Goal: Information Seeking & Learning: Learn about a topic

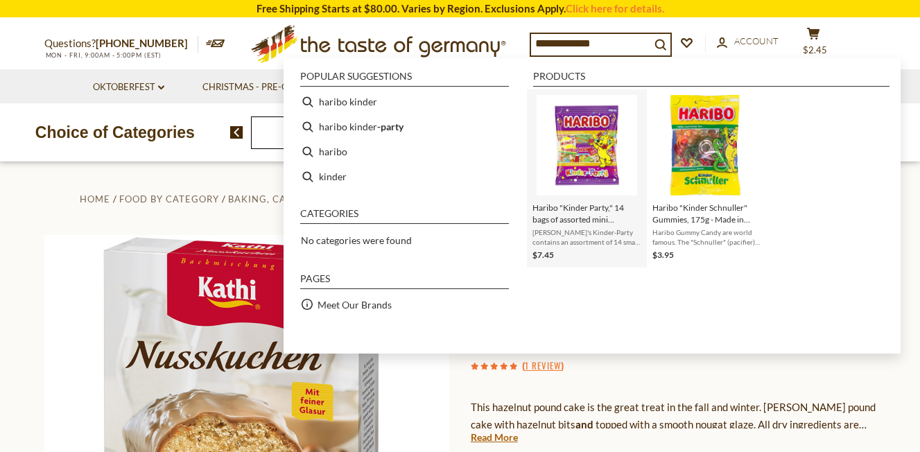
scroll to position [14, 0]
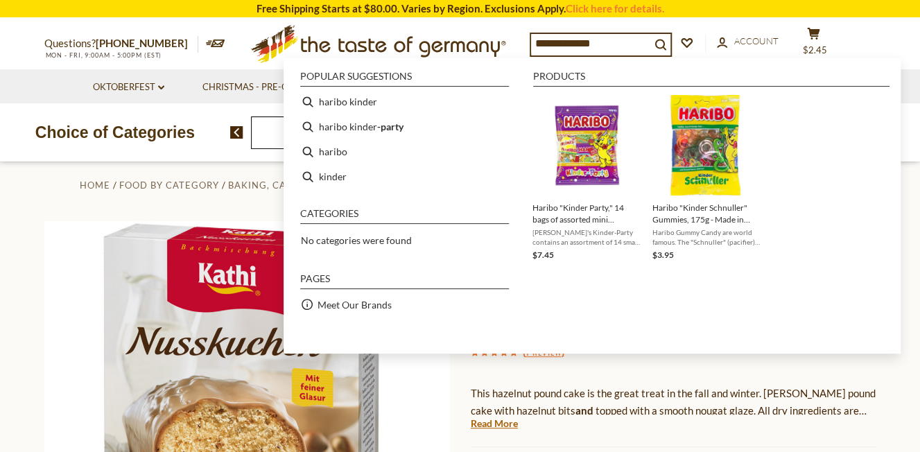
click at [806, 378] on div "This hazelnut pound cake is the great treat in the fall and winter. Rich butter…" at bounding box center [674, 394] width 406 height 41
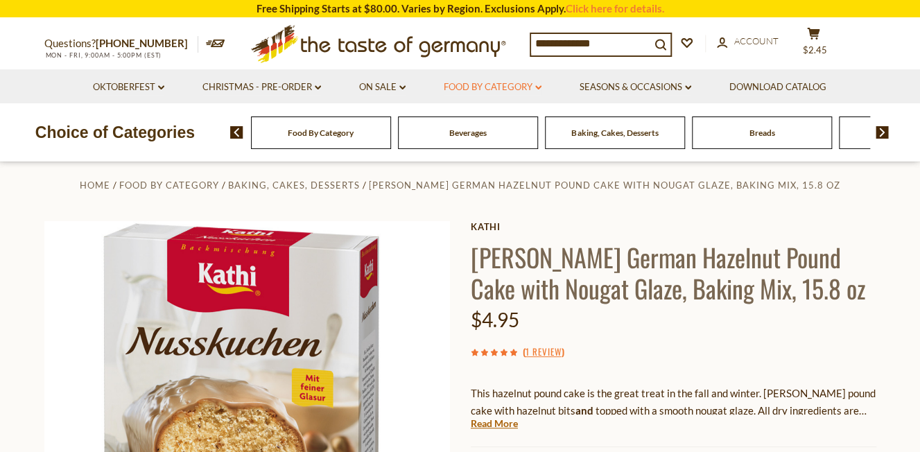
click at [530, 85] on link "Food By Category dropdown_arrow" at bounding box center [493, 87] width 98 height 15
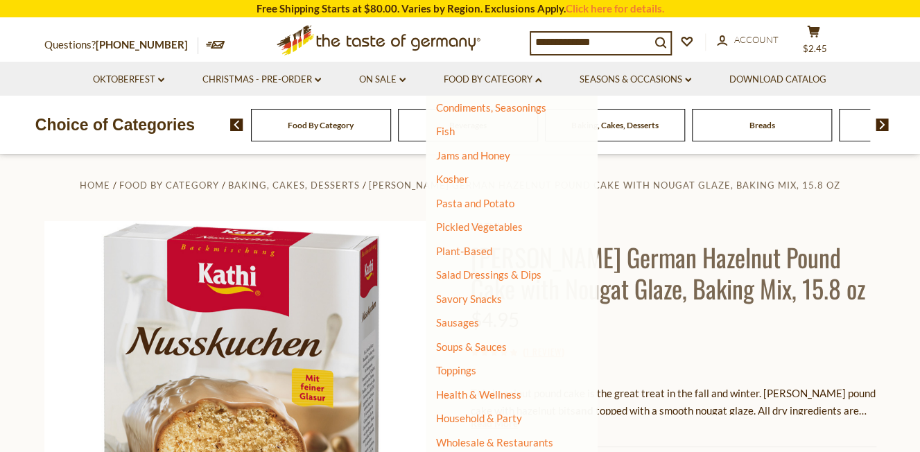
scroll to position [95, 0]
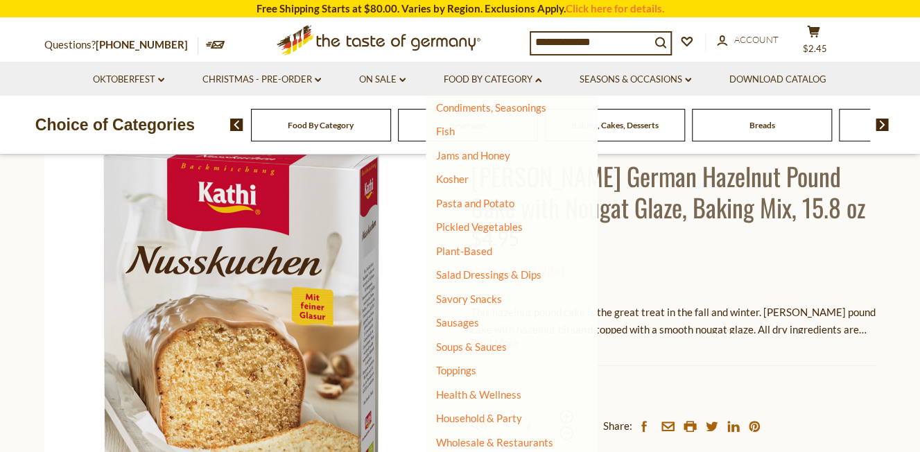
click at [544, 82] on li "Food By Category dropdown_arrow All Food By Category Taste of Germany Collectio…" at bounding box center [493, 79] width 134 height 34
click at [539, 80] on icon "dropdown_arrow" at bounding box center [538, 80] width 6 height 5
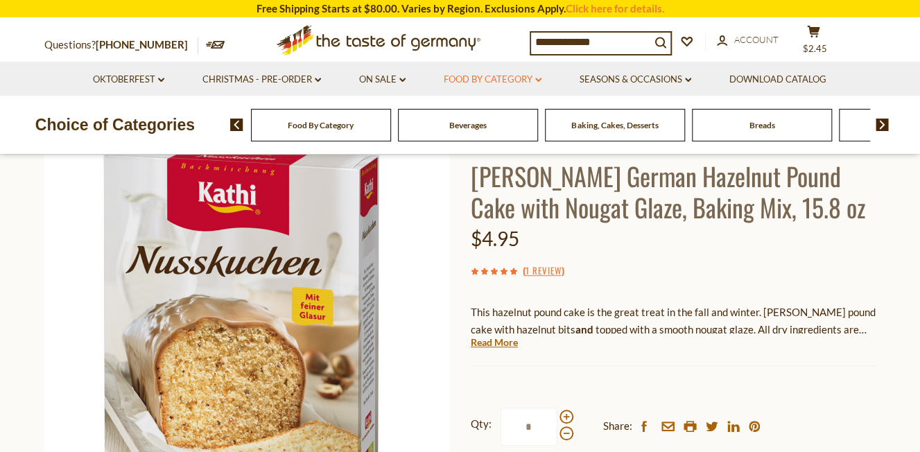
click at [530, 83] on link "Food By Category dropdown_arrow" at bounding box center [493, 79] width 98 height 15
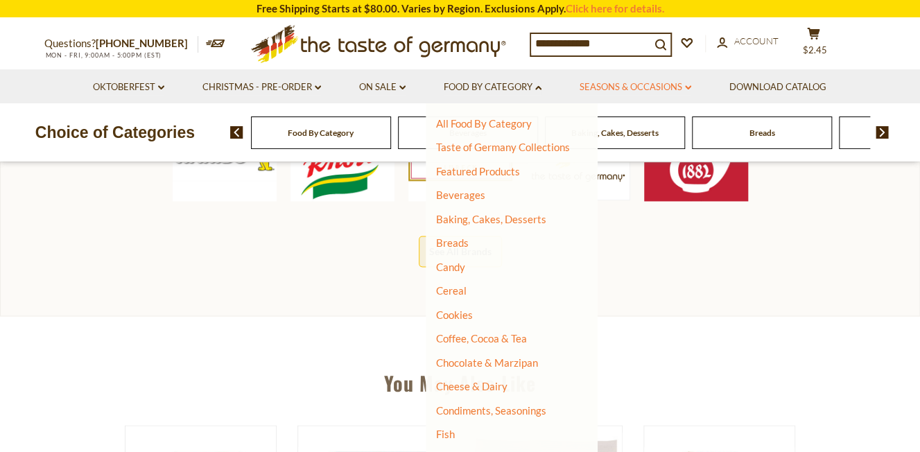
scroll to position [0, 0]
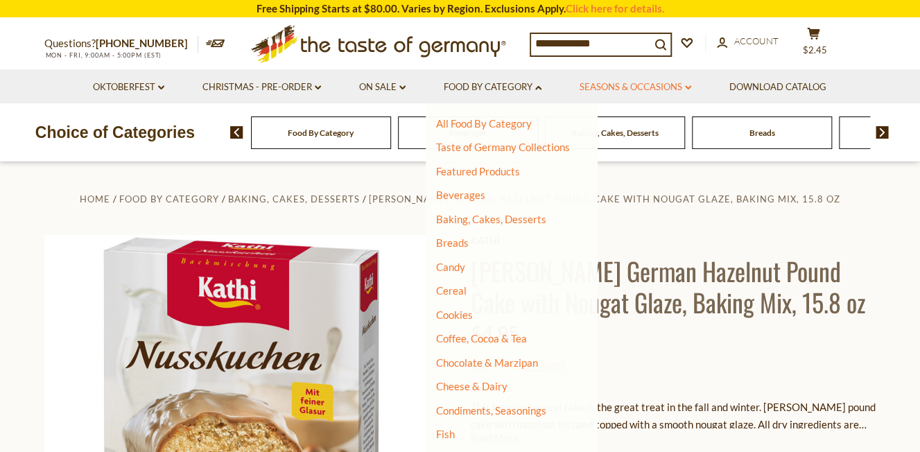
click at [681, 90] on link "Seasons & Occasions dropdown_arrow" at bounding box center [636, 87] width 112 height 15
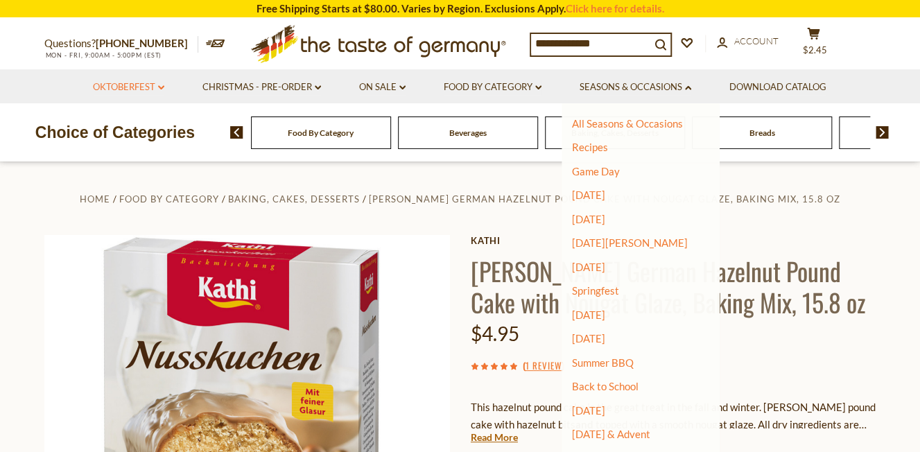
click at [162, 86] on icon "dropdown_arrow" at bounding box center [161, 87] width 6 height 5
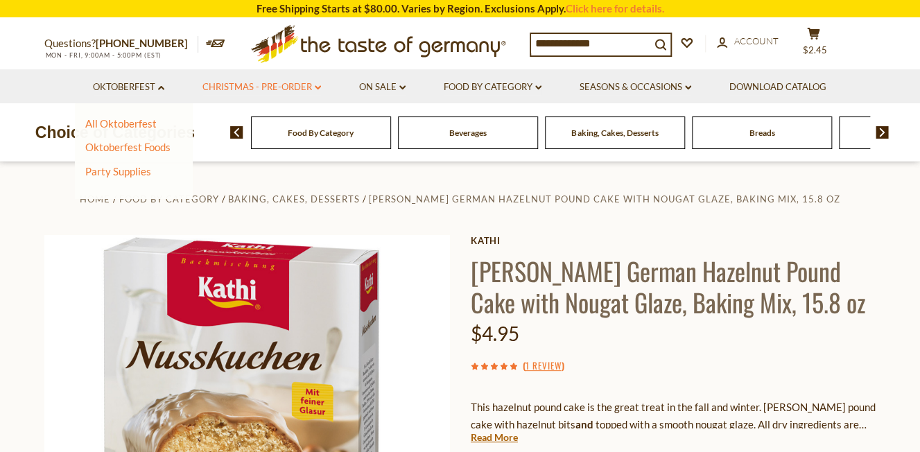
click at [317, 88] on icon at bounding box center [318, 87] width 6 height 4
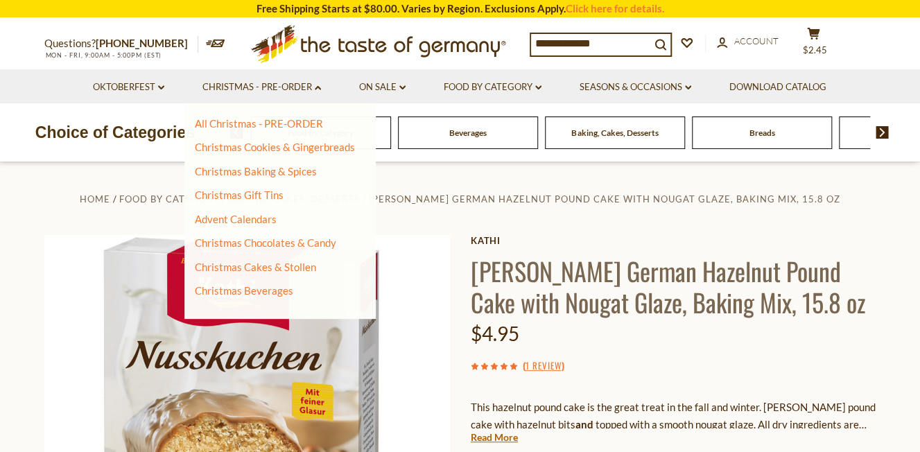
click at [407, 85] on li "On Sale dropdown_arrow All On Sale Feature Sale Discount Deals All Discount Dea…" at bounding box center [382, 86] width 83 height 34
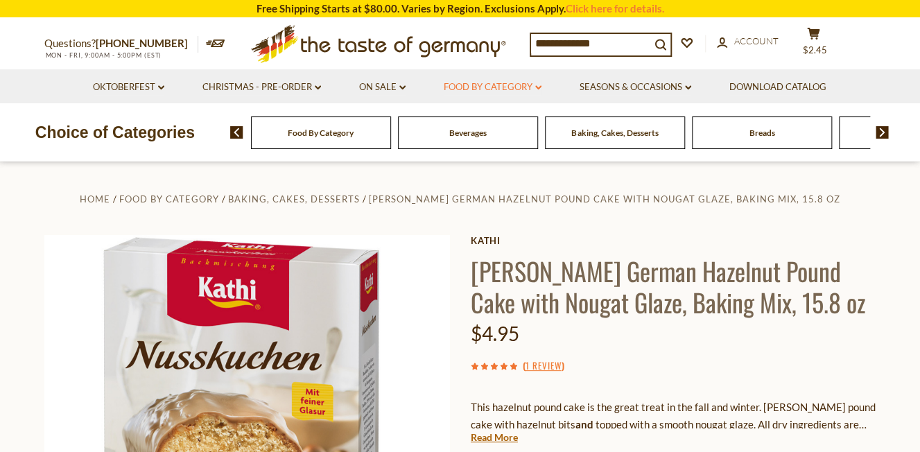
click at [538, 89] on icon "dropdown_arrow" at bounding box center [538, 87] width 6 height 5
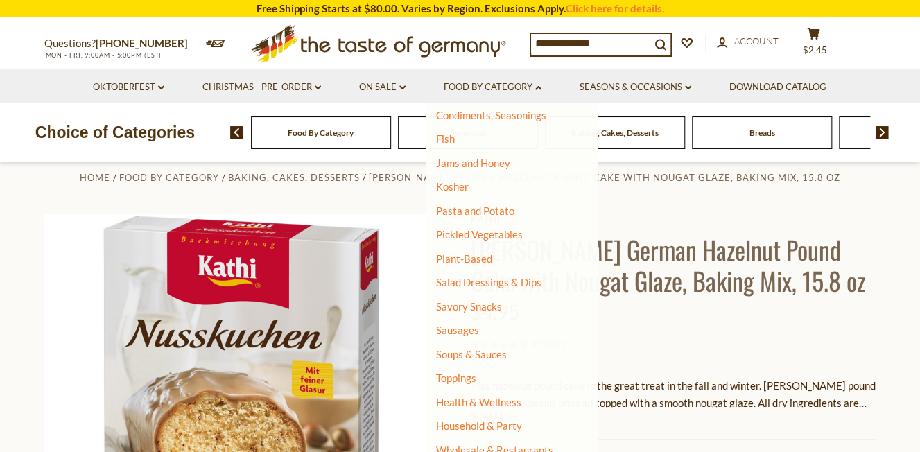
scroll to position [26, 0]
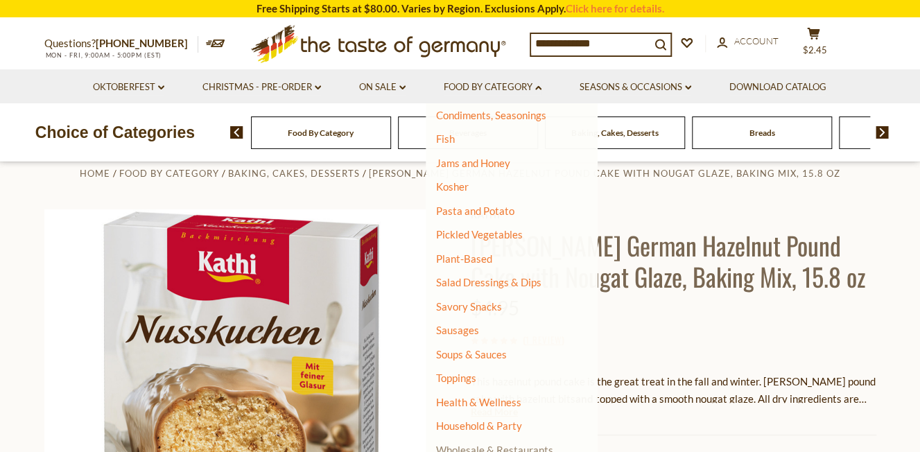
click at [517, 450] on link "Wholesale & Restaurants" at bounding box center [494, 449] width 117 height 19
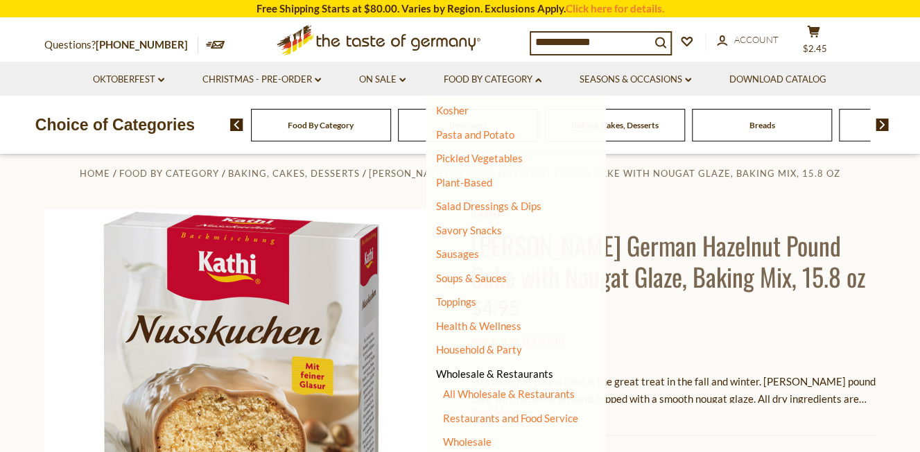
scroll to position [119, 0]
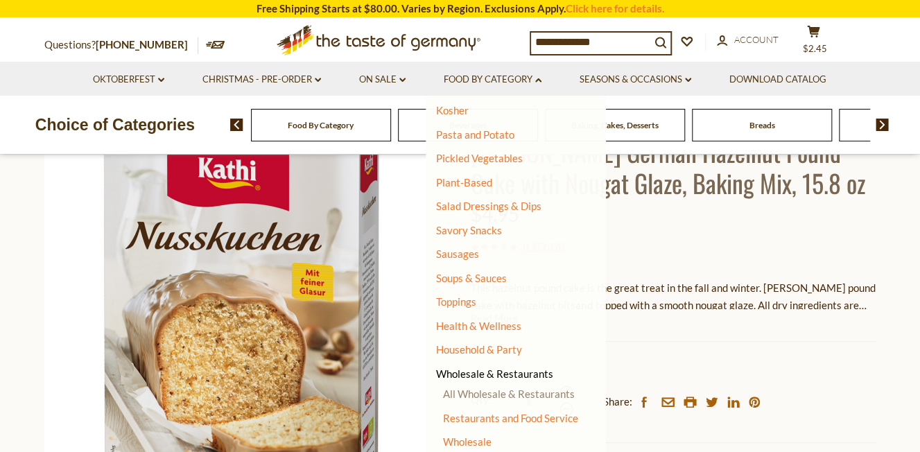
click at [533, 390] on link "All Wholesale & Restaurants" at bounding box center [509, 394] width 132 height 12
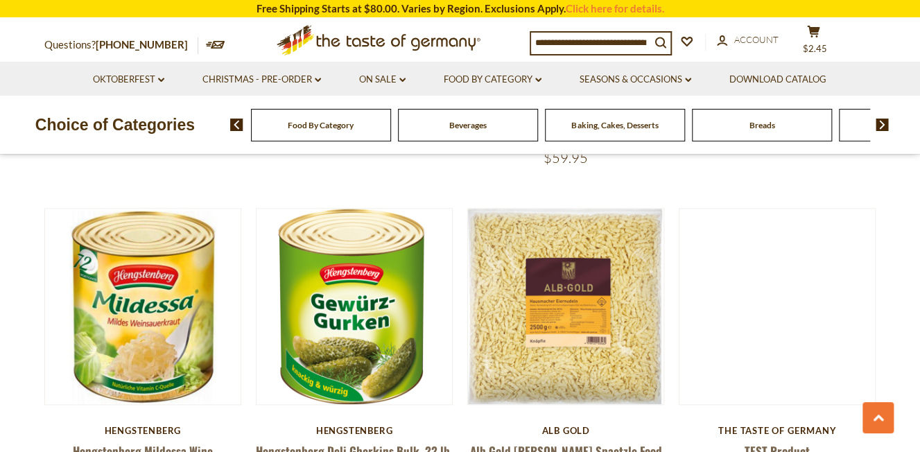
scroll to position [460, 0]
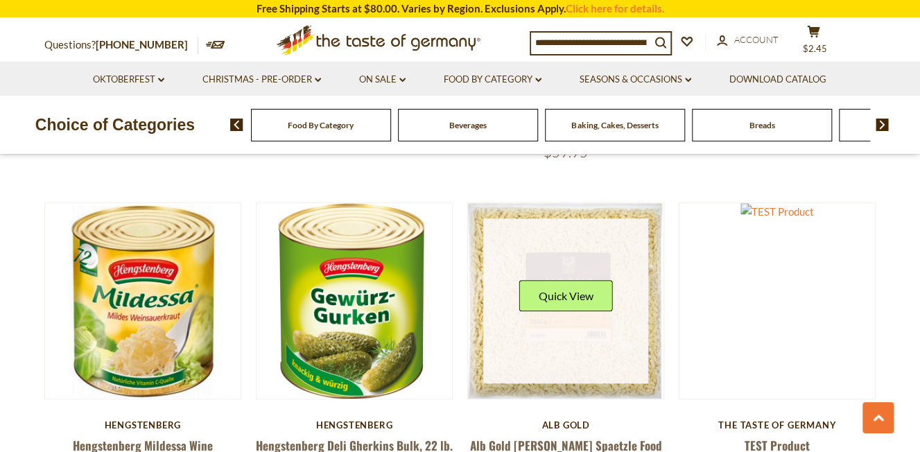
click at [550, 297] on div "Quick View" at bounding box center [565, 300] width 165 height 165
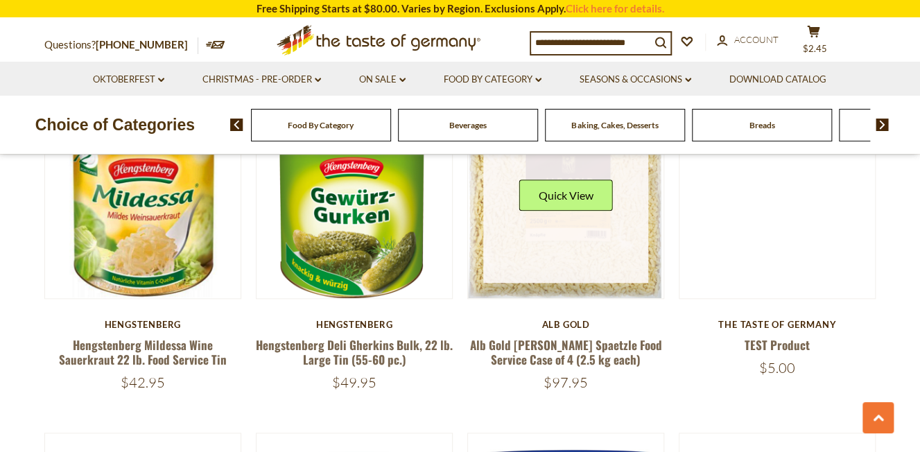
scroll to position [605, 0]
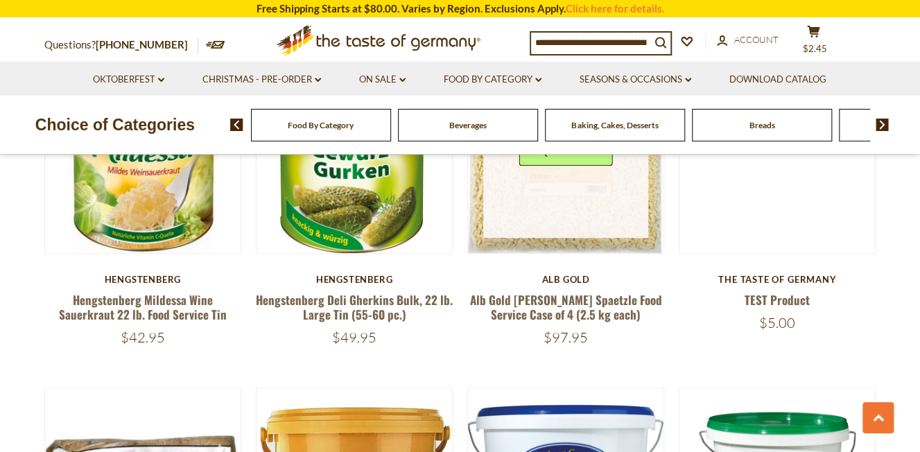
click at [574, 173] on link at bounding box center [565, 155] width 165 height 165
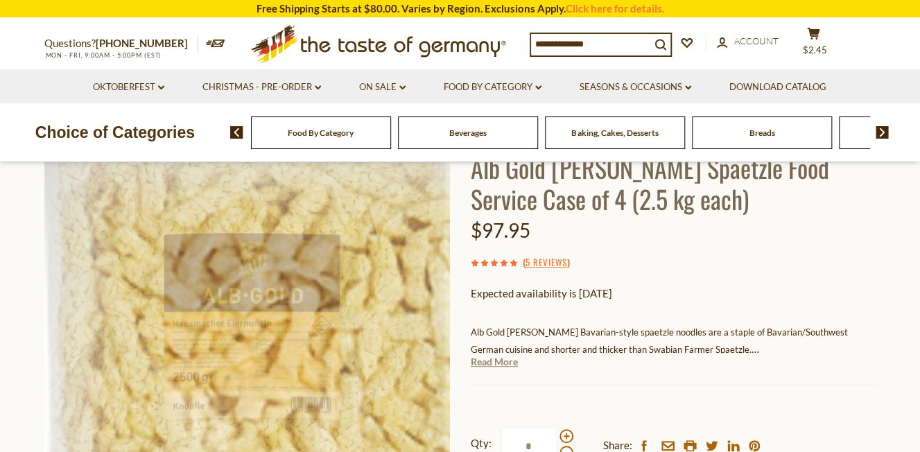
scroll to position [103, 0]
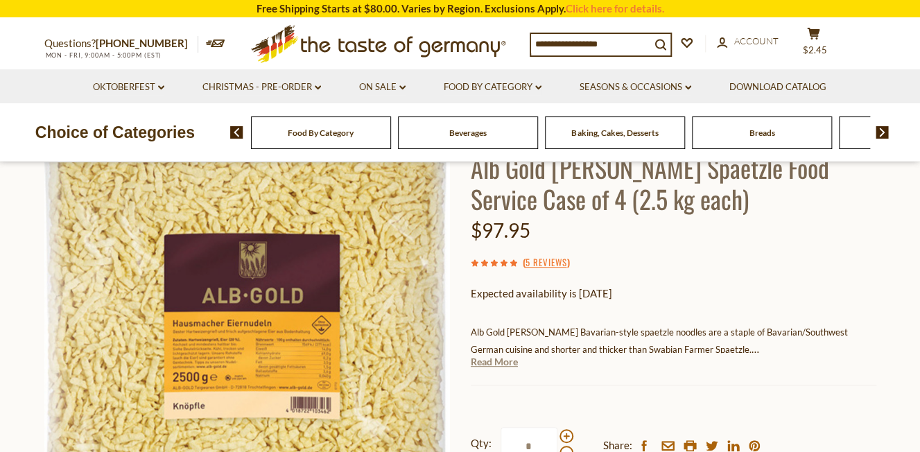
click at [501, 366] on link "Read More" at bounding box center [494, 362] width 47 height 14
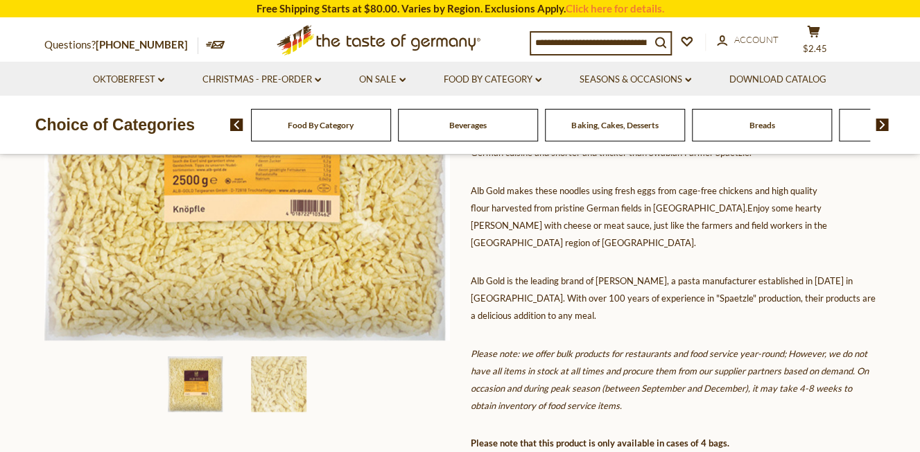
scroll to position [298, 0]
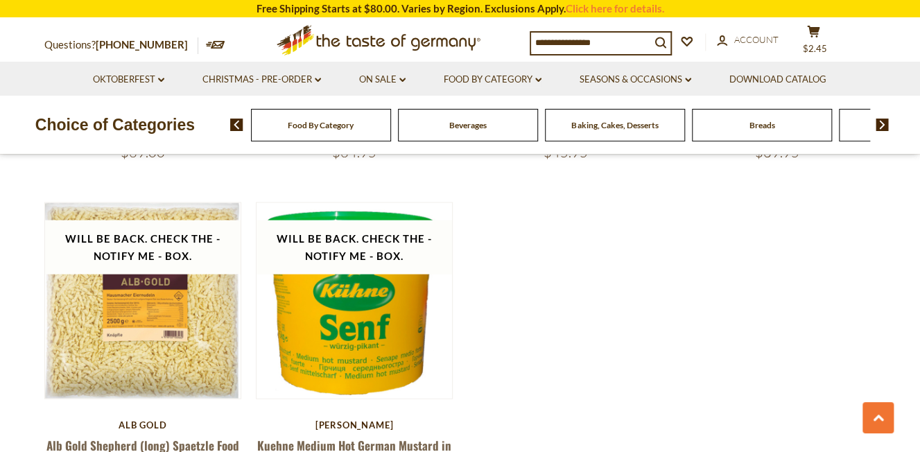
scroll to position [1122, 0]
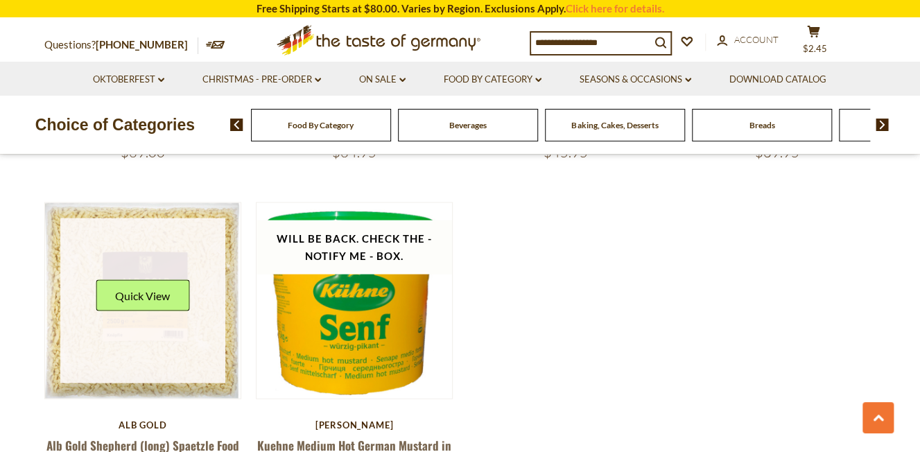
click at [204, 288] on link at bounding box center [142, 300] width 165 height 165
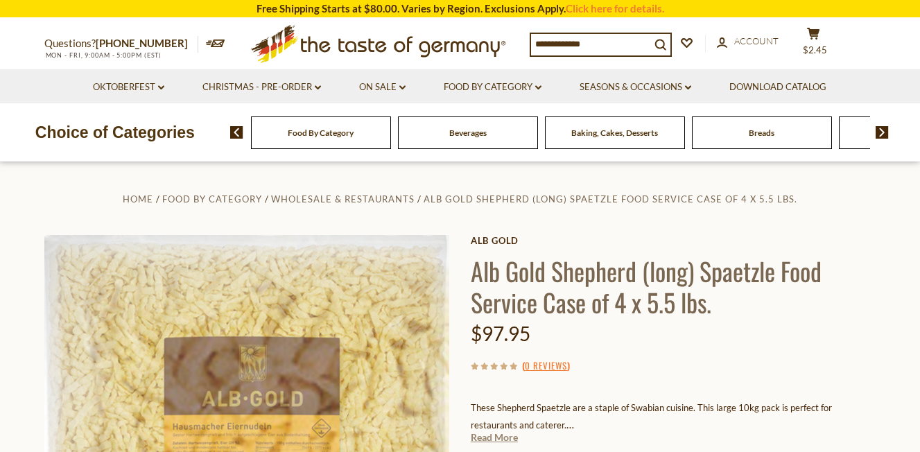
click at [492, 431] on link "Read More" at bounding box center [494, 438] width 47 height 14
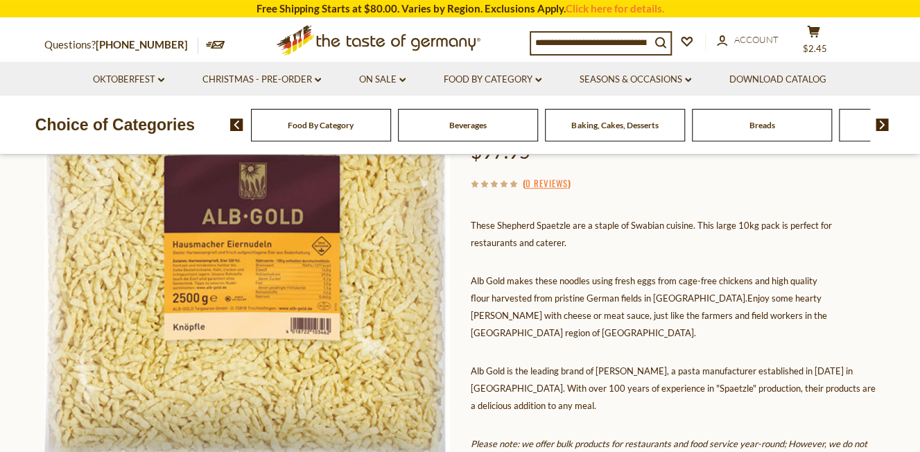
scroll to position [185, 0]
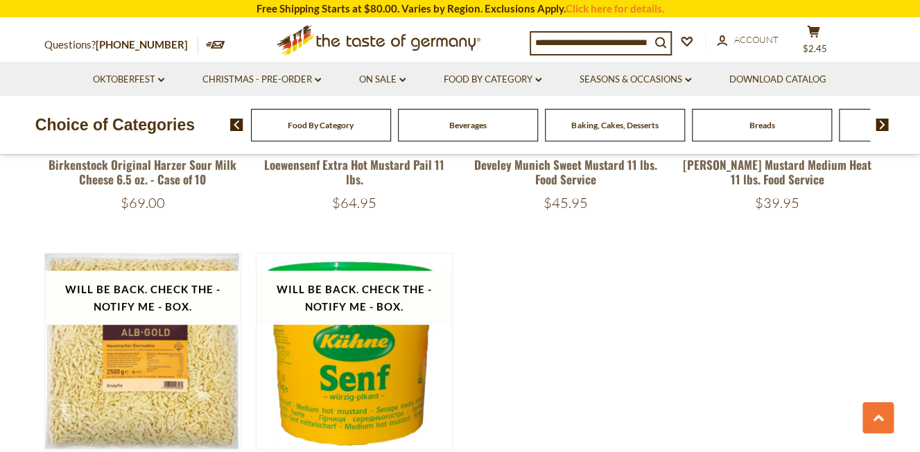
scroll to position [1164, 0]
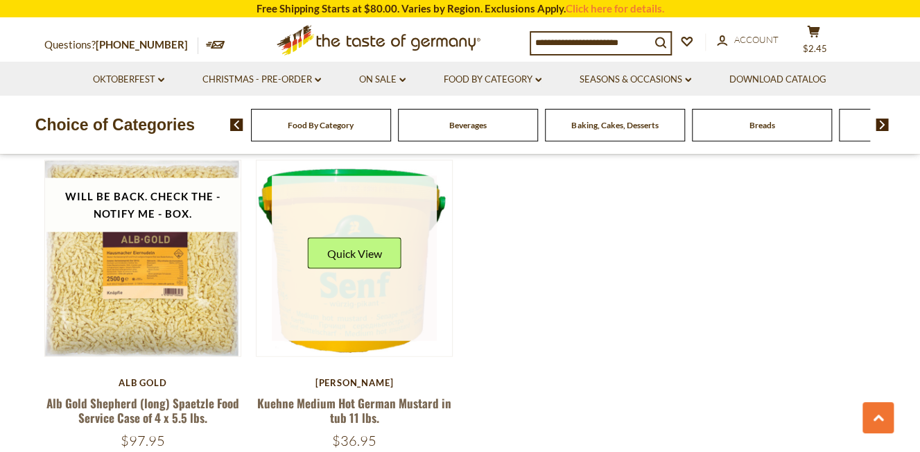
click at [391, 299] on link at bounding box center [354, 258] width 165 height 165
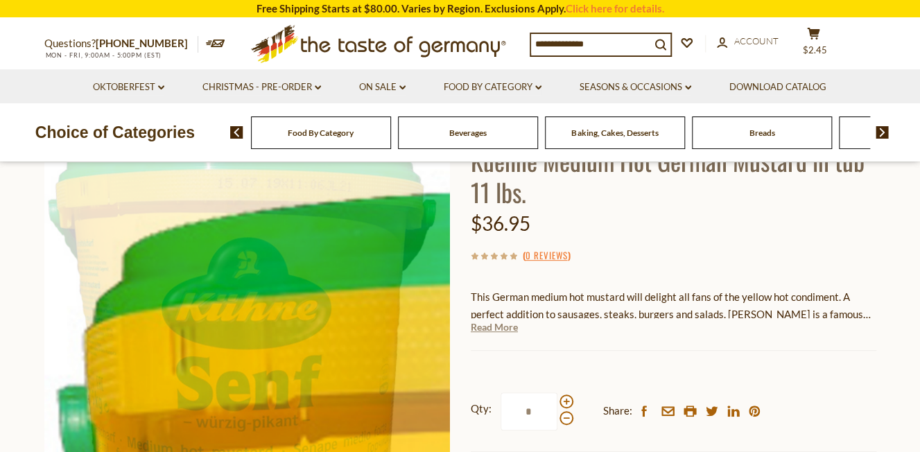
click at [497, 330] on link "Read More" at bounding box center [494, 327] width 47 height 14
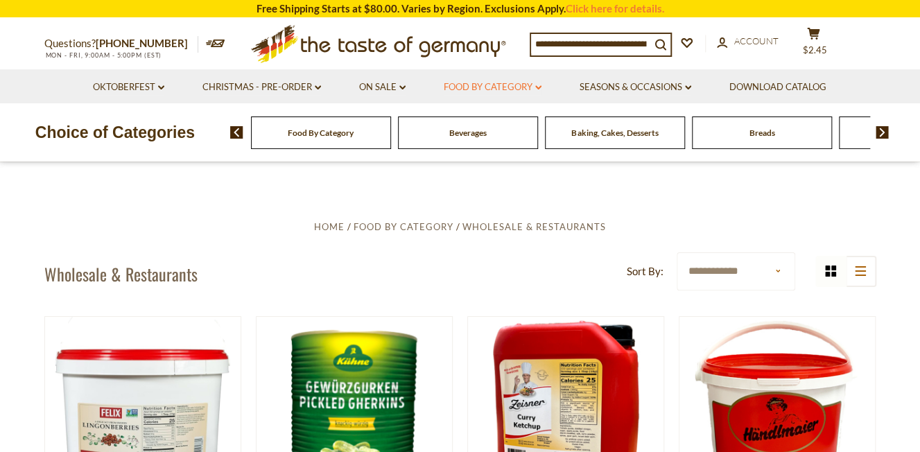
click at [541, 88] on icon at bounding box center [538, 87] width 6 height 4
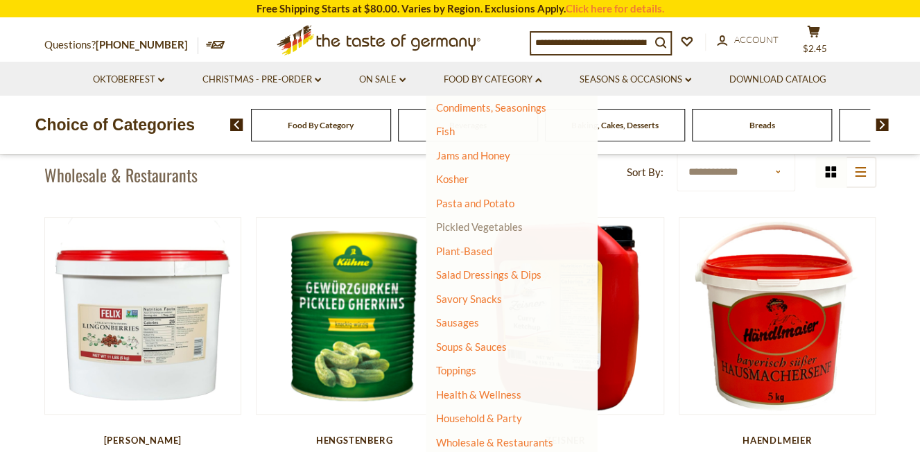
scroll to position [101, 0]
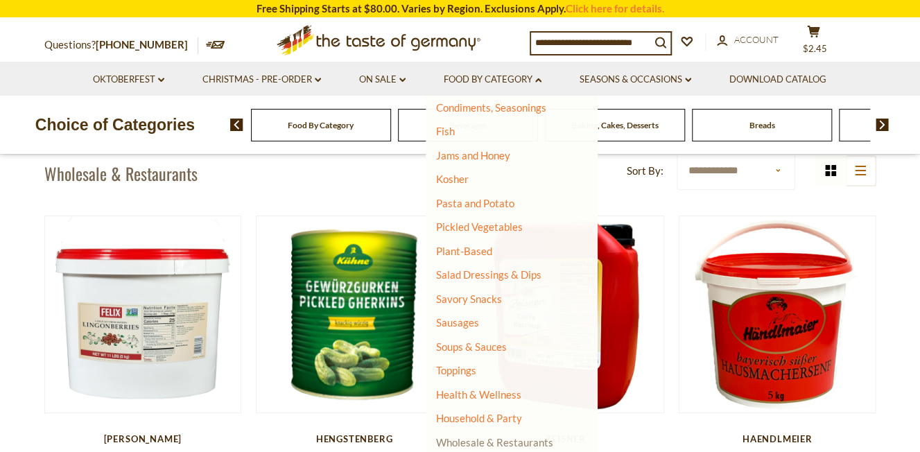
click at [482, 440] on link "Wholesale & Restaurants" at bounding box center [494, 442] width 117 height 19
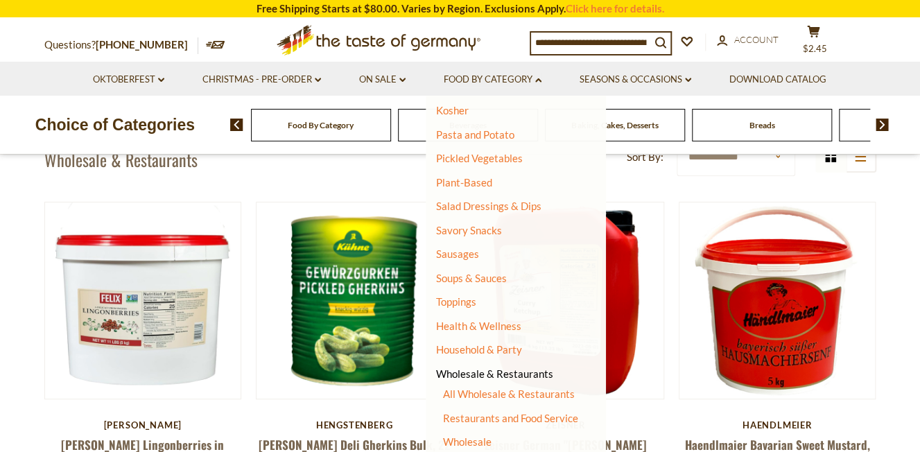
scroll to position [117, 0]
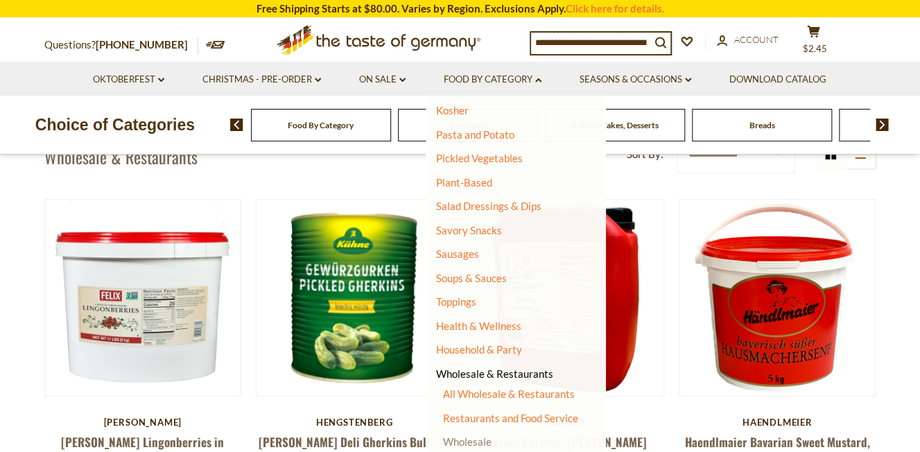
click at [476, 444] on link "Wholesale" at bounding box center [467, 441] width 49 height 12
